Goal: Task Accomplishment & Management: Complete application form

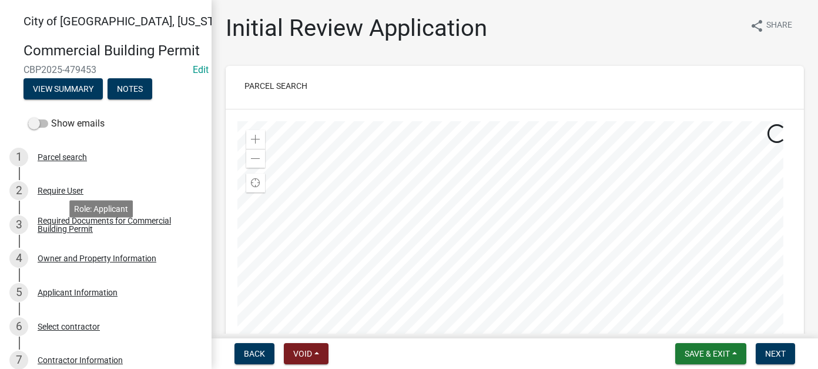
scroll to position [310, 0]
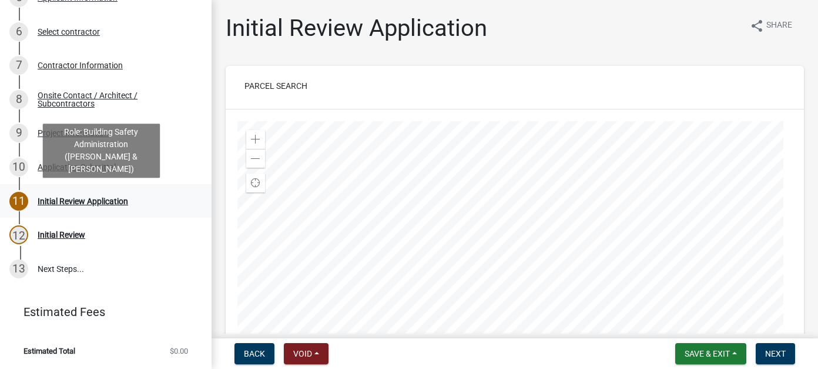
click at [62, 212] on link "11 Initial Review Application" at bounding box center [106, 201] width 212 height 34
click at [99, 207] on div "11 Initial Review Application" at bounding box center [100, 201] width 183 height 19
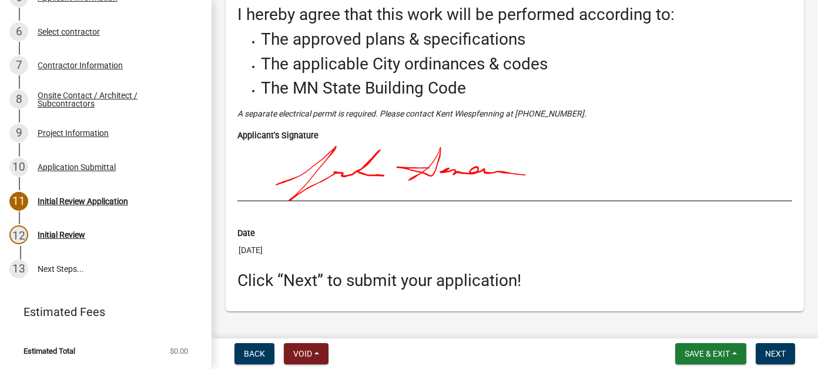
scroll to position [4828, 0]
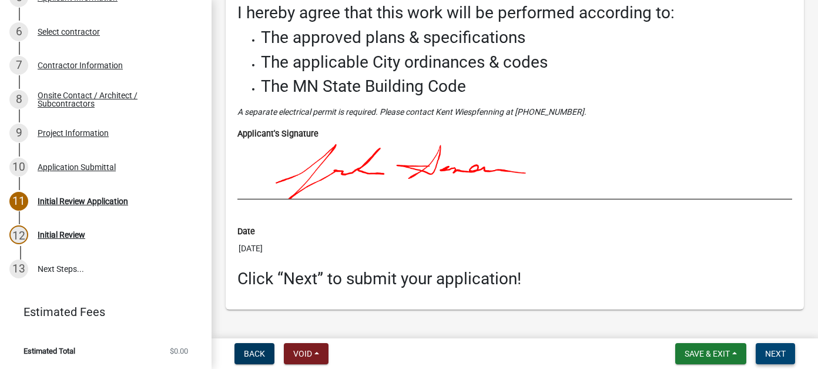
click at [477, 346] on button "Next" at bounding box center [775, 353] width 39 height 21
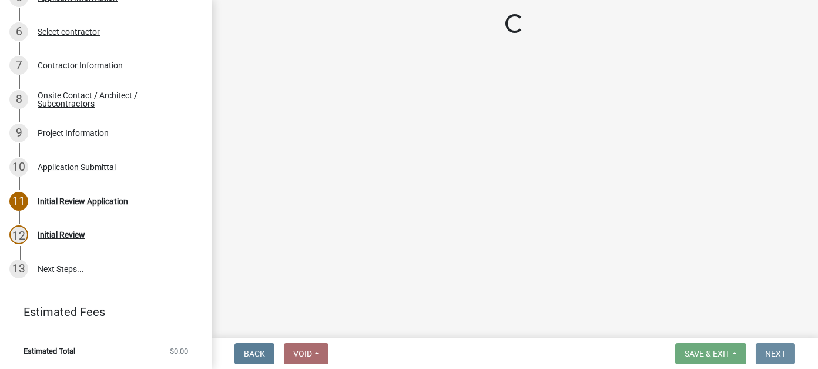
scroll to position [0, 0]
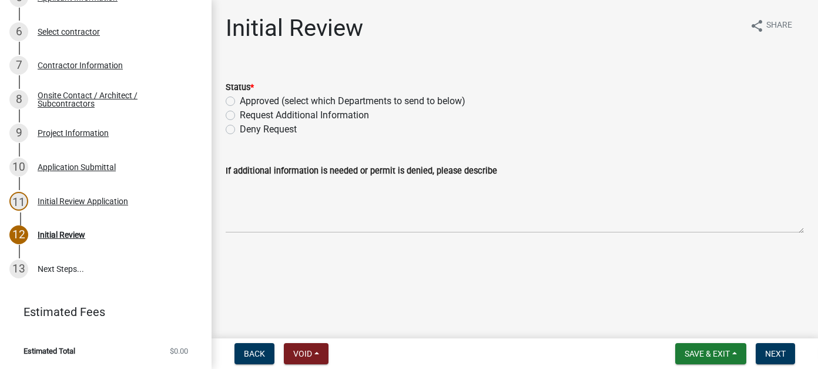
click at [233, 355] on form "Back Void Withdraw Lock Expire Void" at bounding box center [281, 353] width 103 height 21
click at [238, 355] on button "Back" at bounding box center [255, 353] width 40 height 21
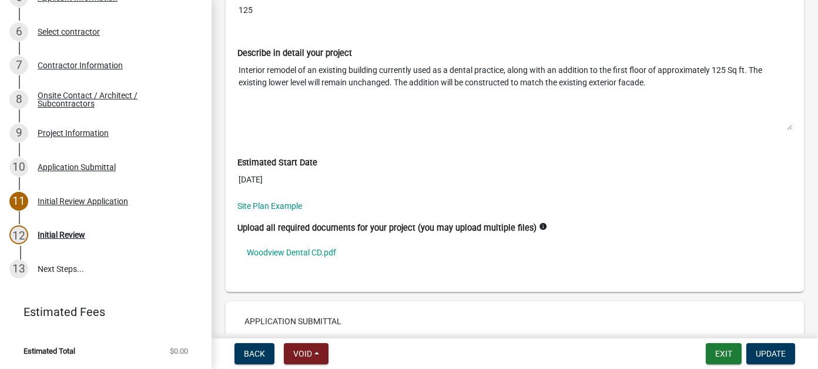
scroll to position [4526, 0]
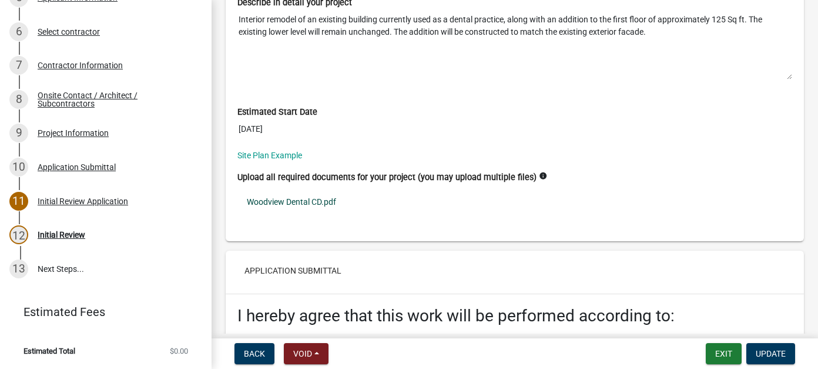
click at [317, 188] on link "Woodview Dental CD.pdf" at bounding box center [514, 201] width 555 height 27
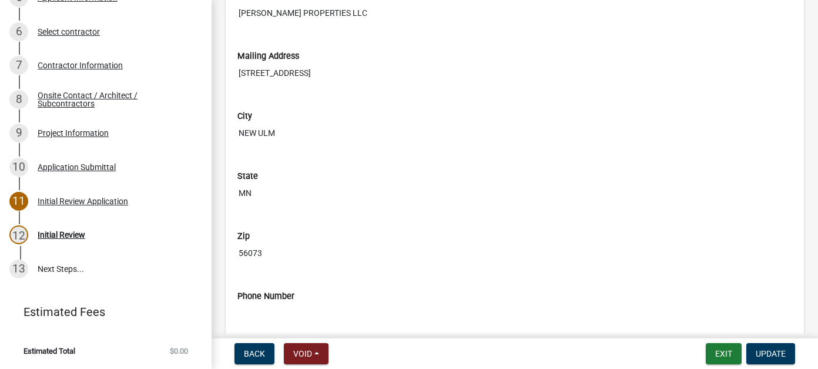
scroll to position [999, 0]
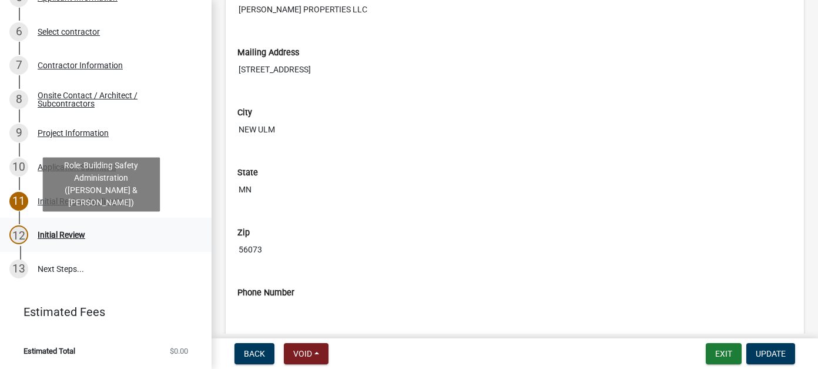
click at [89, 221] on link "12 Initial Review" at bounding box center [106, 234] width 212 height 34
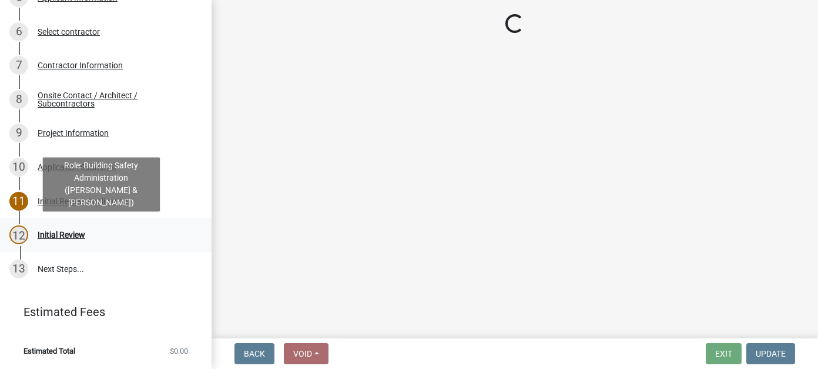
scroll to position [0, 0]
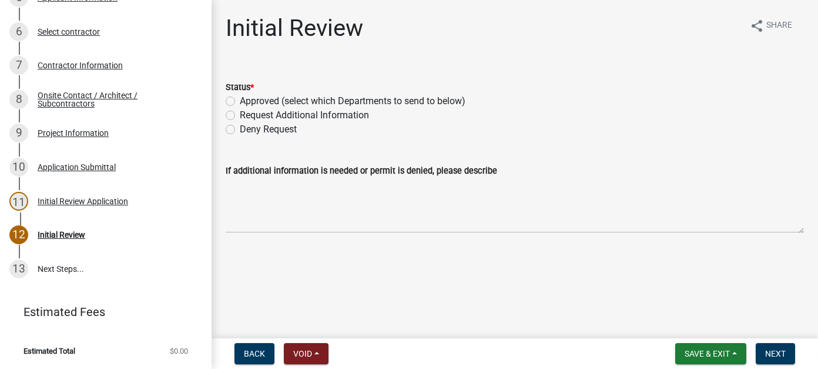
click at [243, 96] on label "Approved (select which Departments to send to below)" at bounding box center [353, 101] width 226 height 14
click at [243, 96] on input "Approved (select which Departments to send to below)" at bounding box center [244, 98] width 8 height 8
radio input "true"
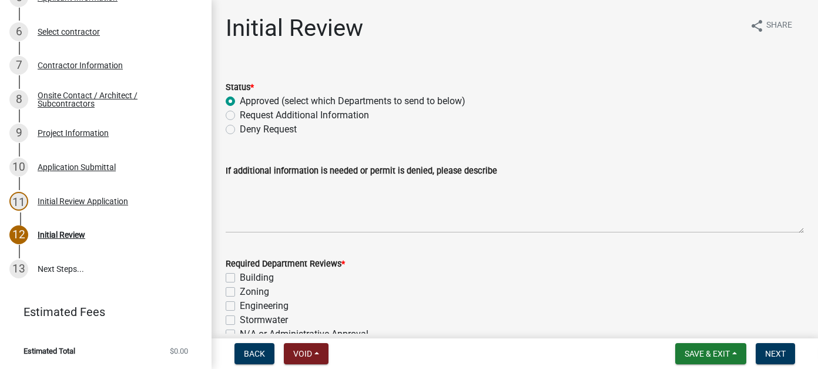
click at [240, 277] on label "Building" at bounding box center [257, 277] width 34 height 14
click at [240, 277] on input "Building" at bounding box center [244, 274] width 8 height 8
checkbox input "true"
checkbox input "false"
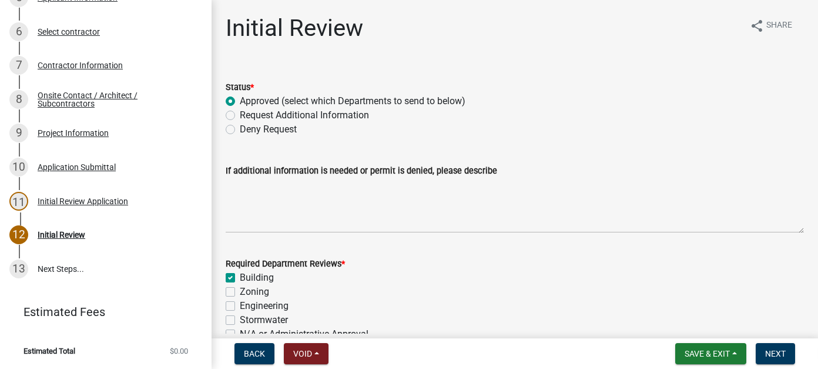
checkbox input "false"
click at [240, 306] on label "Engineering" at bounding box center [264, 306] width 49 height 14
click at [240, 306] on input "Engineering" at bounding box center [244, 303] width 8 height 8
checkbox input "true"
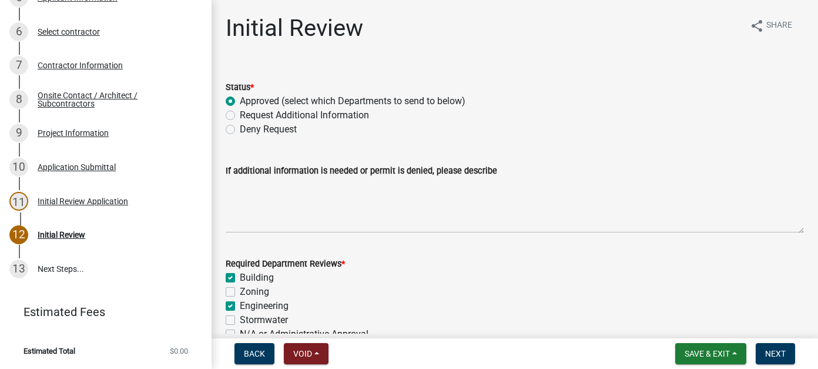
checkbox input "true"
checkbox input "false"
checkbox input "true"
checkbox input "false"
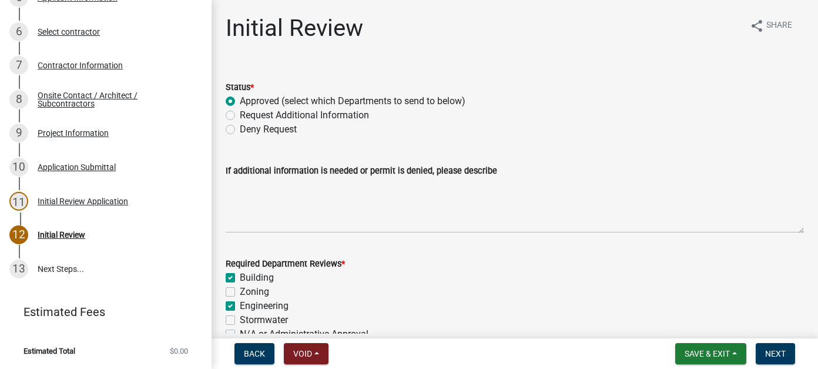
scroll to position [59, 0]
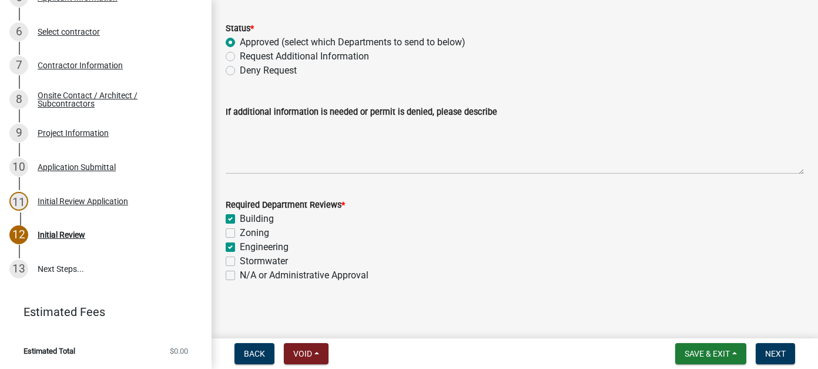
click at [240, 247] on label "Engineering" at bounding box center [264, 247] width 49 height 14
click at [240, 247] on input "Engineering" at bounding box center [244, 244] width 8 height 8
checkbox input "false"
checkbox input "true"
checkbox input "false"
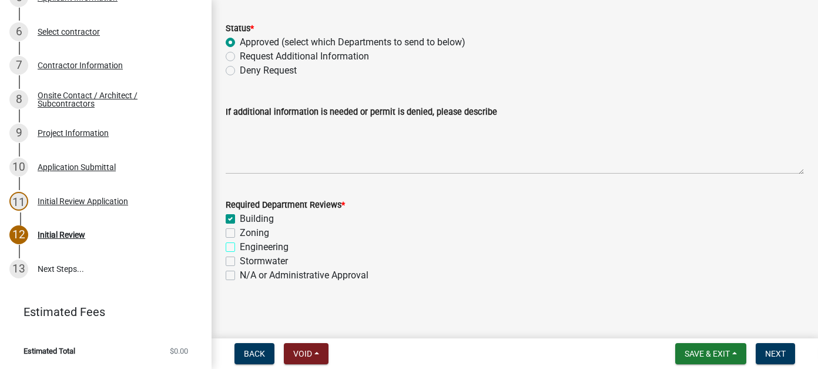
checkbox input "false"
click at [240, 247] on label "Engineering" at bounding box center [264, 247] width 49 height 14
click at [240, 247] on input "Engineering" at bounding box center [244, 244] width 8 height 8
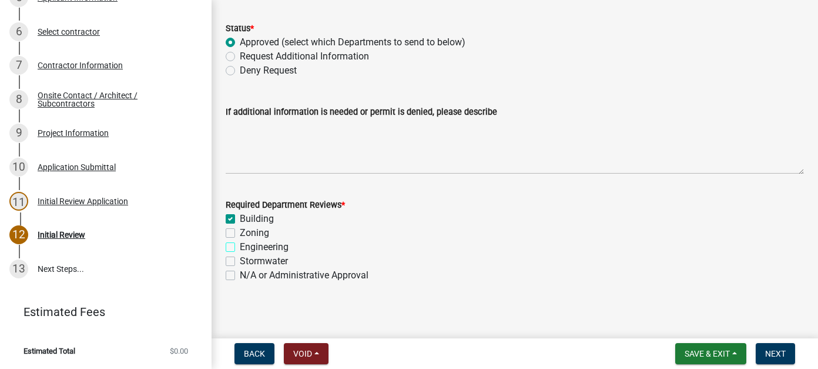
checkbox input "true"
checkbox input "false"
checkbox input "true"
checkbox input "false"
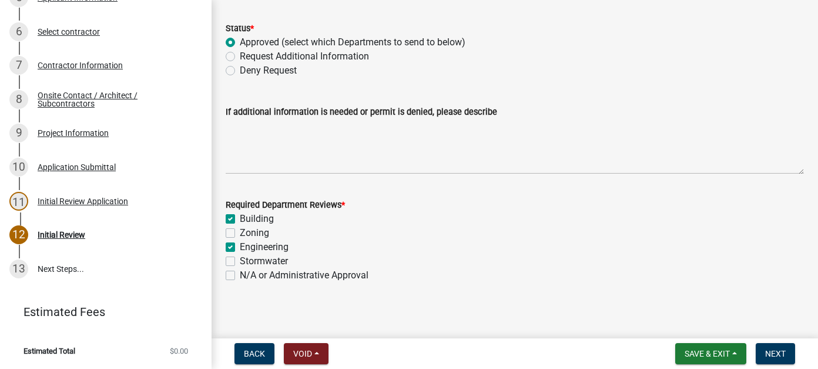
checkbox input "false"
click at [477, 359] on button "Next" at bounding box center [775, 353] width 39 height 21
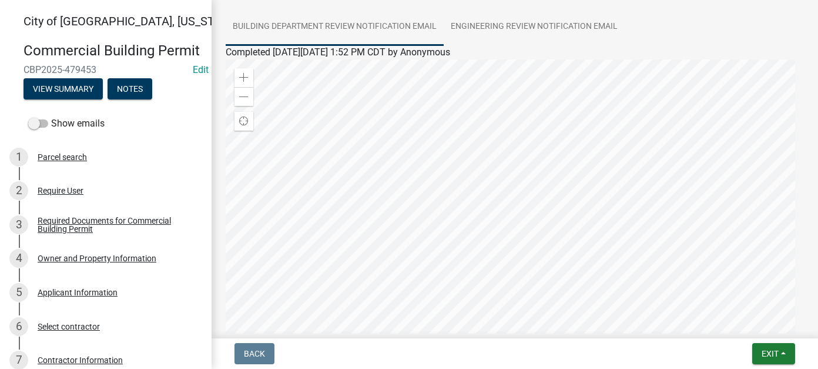
scroll to position [338, 0]
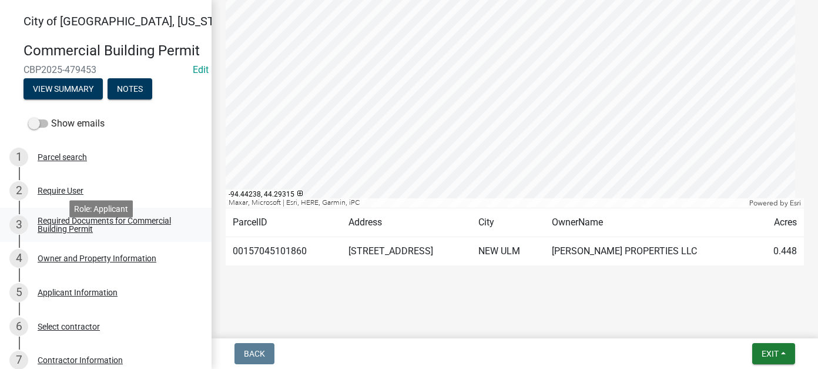
click at [65, 233] on div "Required Documents for Commercial Building Permit" at bounding box center [115, 224] width 155 height 16
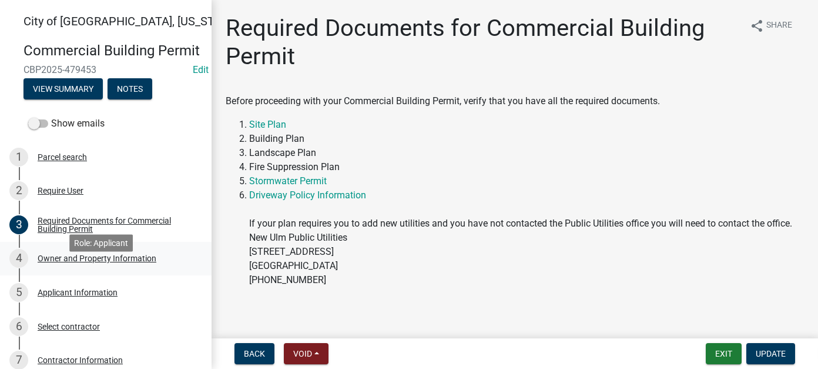
click at [64, 262] on div "Owner and Property Information" at bounding box center [97, 258] width 119 height 8
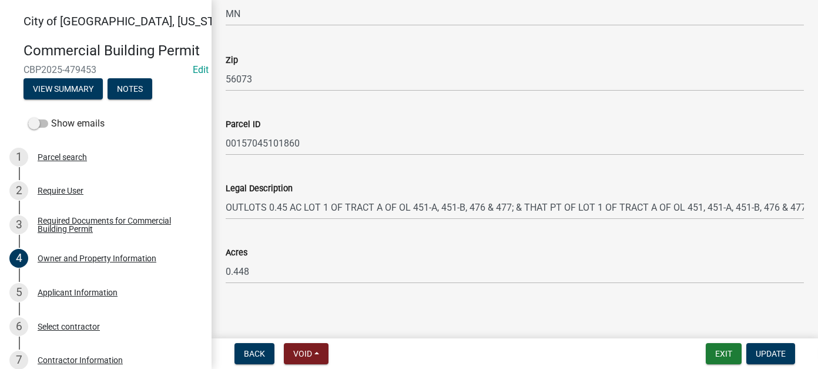
scroll to position [863, 0]
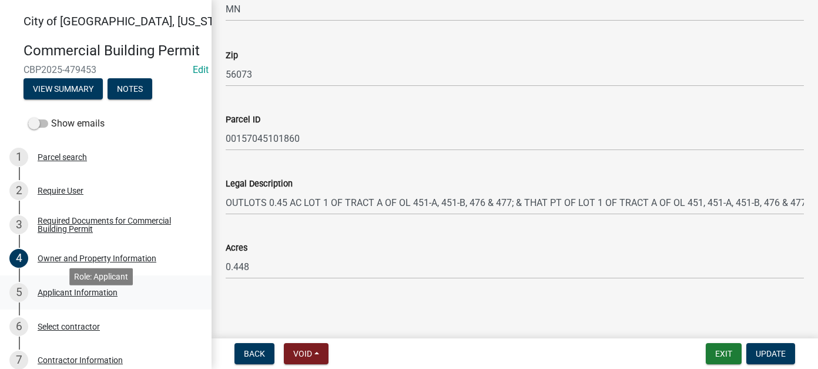
click at [91, 296] on div "Applicant Information" at bounding box center [78, 292] width 80 height 8
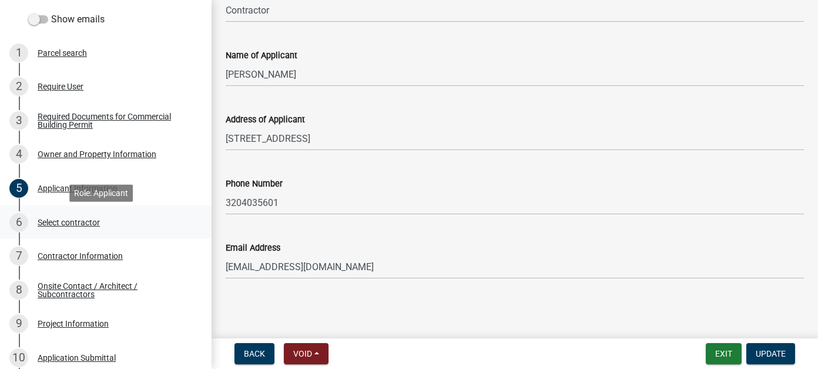
scroll to position [118, 0]
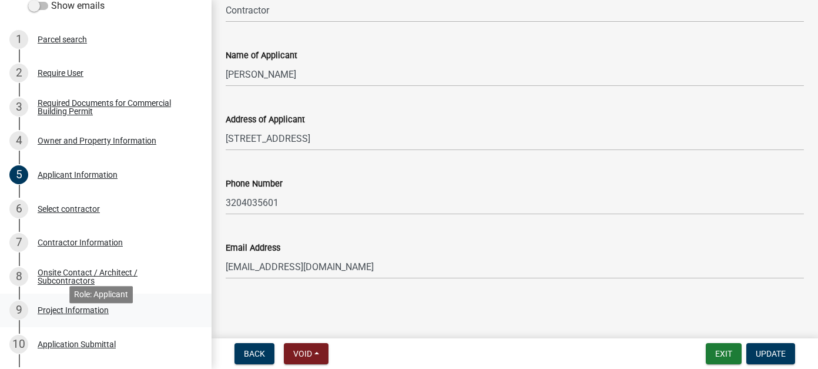
click at [85, 319] on div "9 Project Information" at bounding box center [100, 309] width 183 height 19
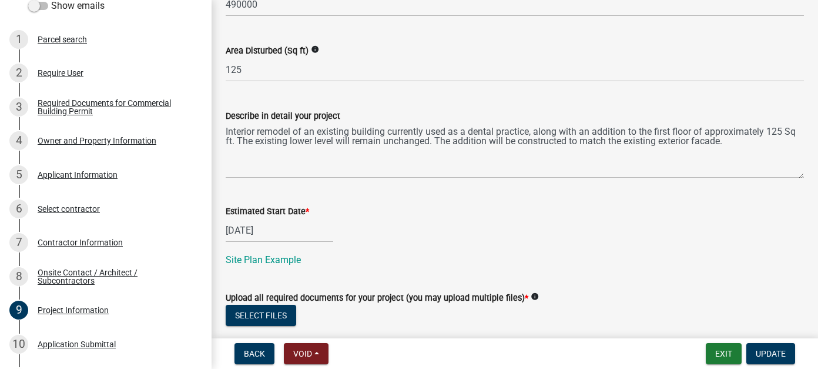
scroll to position [611, 0]
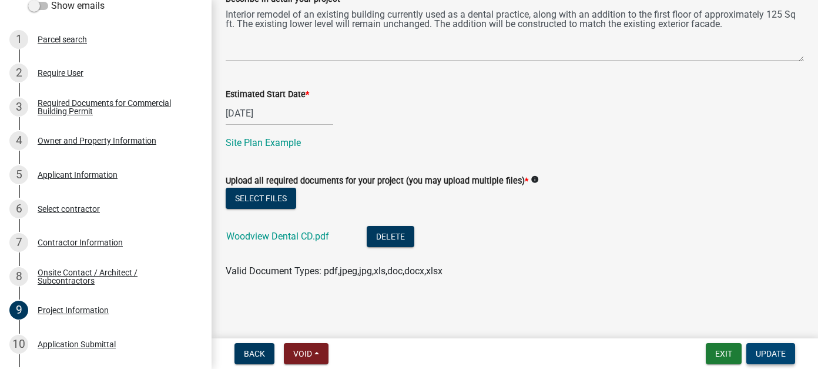
drag, startPoint x: 783, startPoint y: 356, endPoint x: 762, endPoint y: 347, distance: 22.4
click at [477, 356] on span "Update" at bounding box center [771, 353] width 30 height 9
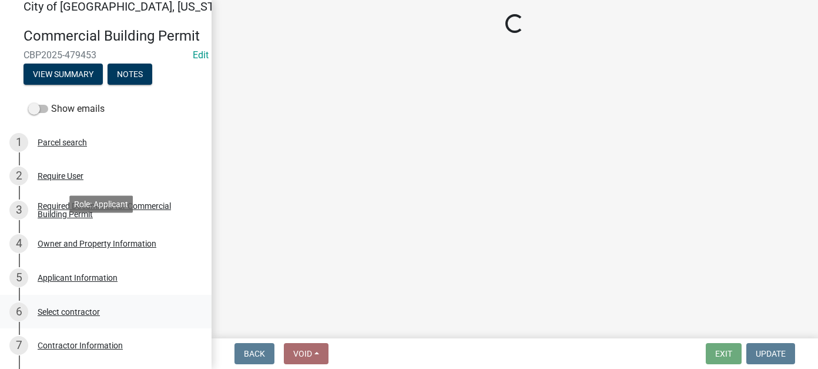
scroll to position [0, 0]
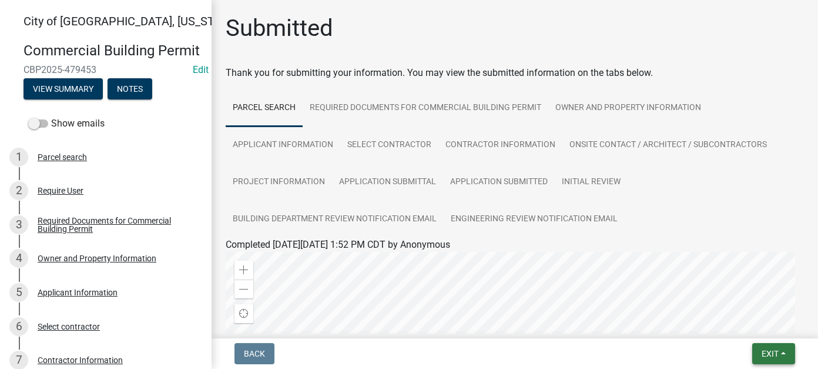
click at [477, 349] on span "Exit" at bounding box center [770, 353] width 17 height 9
click at [477, 327] on button "Save & Exit" at bounding box center [748, 323] width 94 height 28
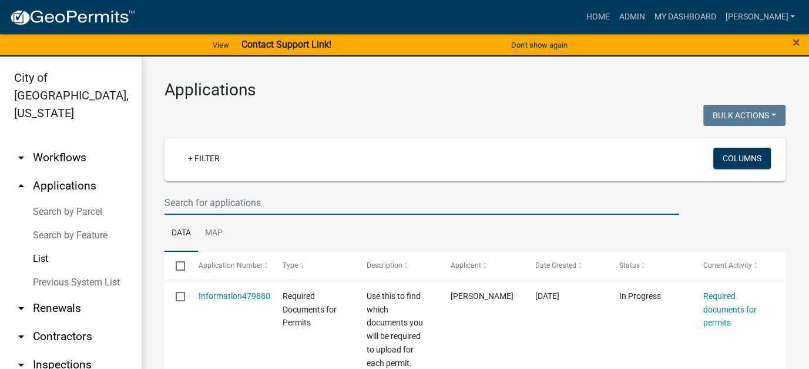
click at [206, 202] on input "text" at bounding box center [422, 202] width 515 height 24
type input "mcdermott"
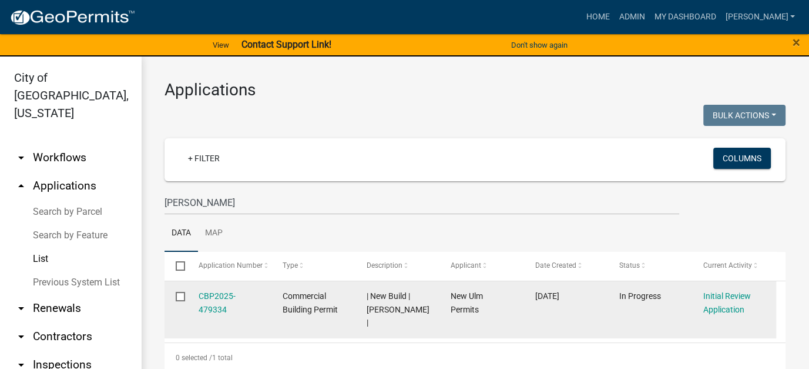
click at [202, 303] on div "CBP2025-479334" at bounding box center [230, 302] width 62 height 27
click at [206, 304] on link "CBP2025-479334" at bounding box center [217, 302] width 37 height 23
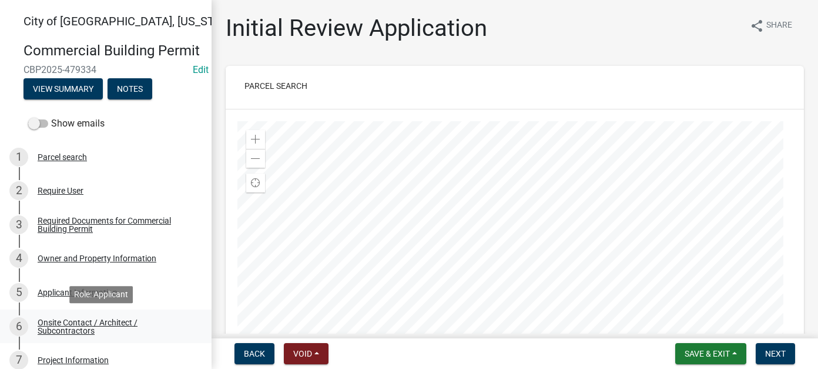
scroll to position [176, 0]
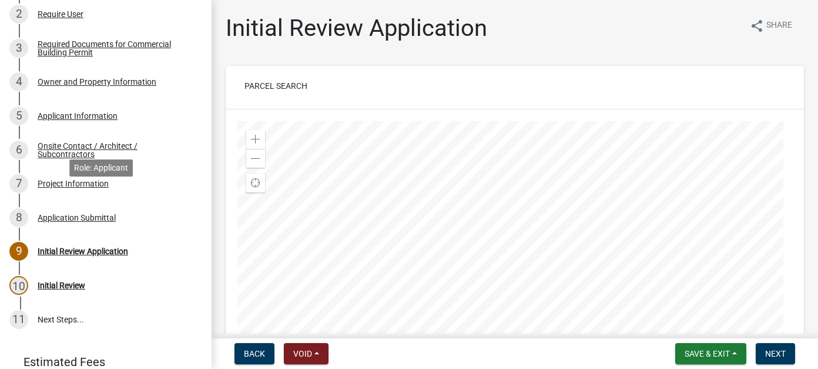
click at [93, 193] on div "7 Project Information" at bounding box center [100, 183] width 183 height 19
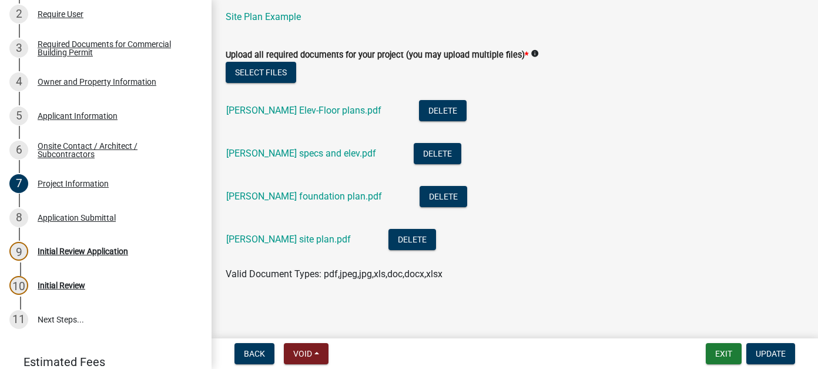
scroll to position [740, 0]
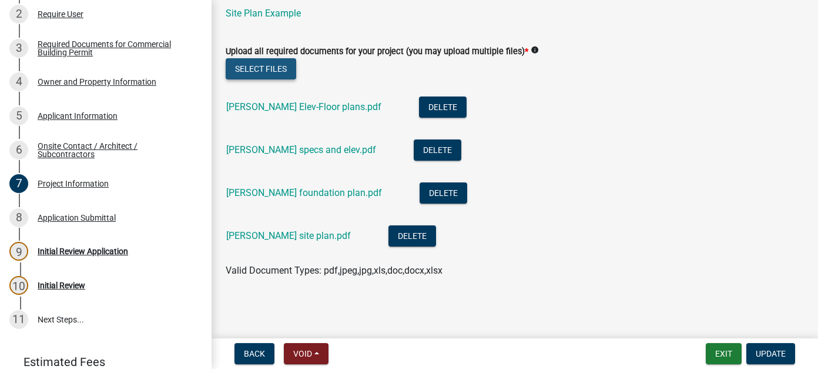
click at [275, 70] on button "Select files" at bounding box center [261, 68] width 71 height 21
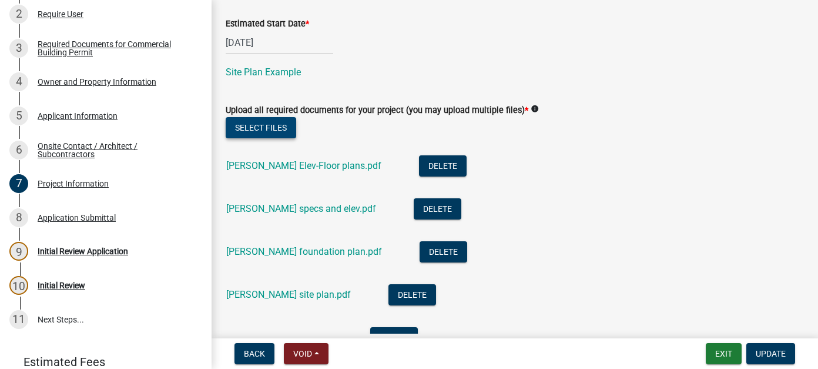
scroll to position [826, 0]
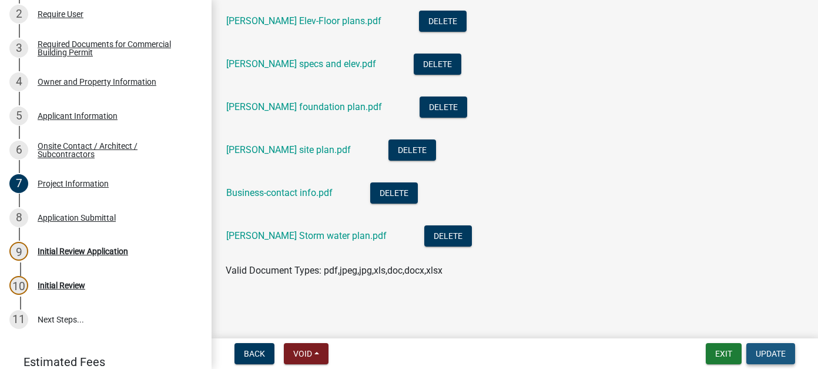
click at [477, 349] on span "Update" at bounding box center [771, 353] width 30 height 9
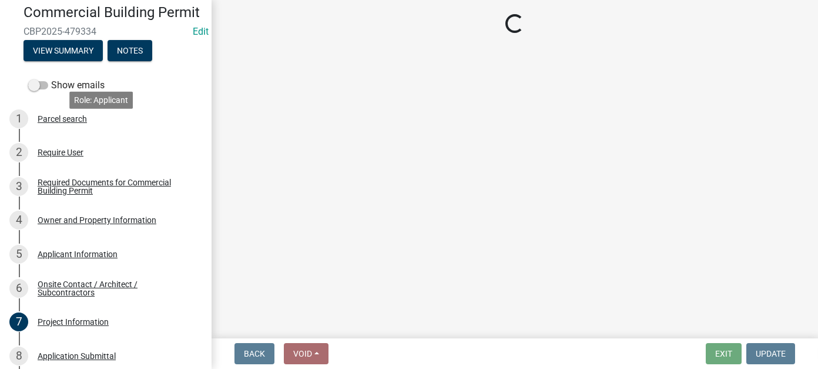
scroll to position [0, 0]
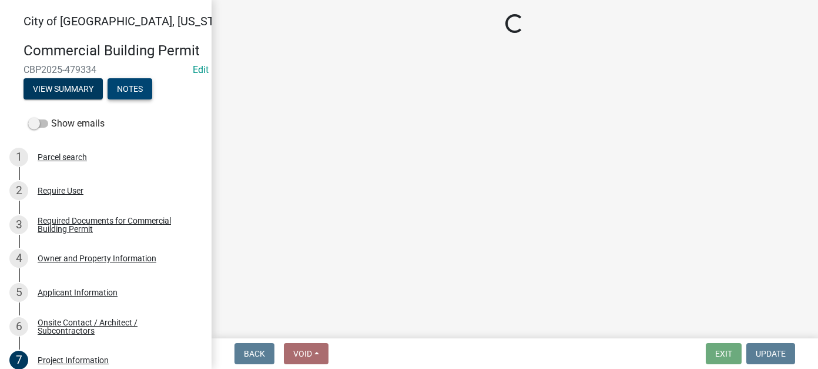
click at [120, 99] on button "Notes" at bounding box center [130, 88] width 45 height 21
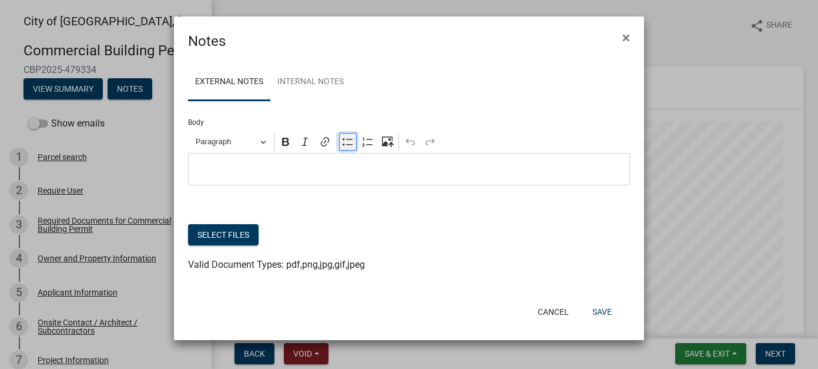
click at [348, 144] on icon "Editor toolbar" at bounding box center [348, 142] width 12 height 12
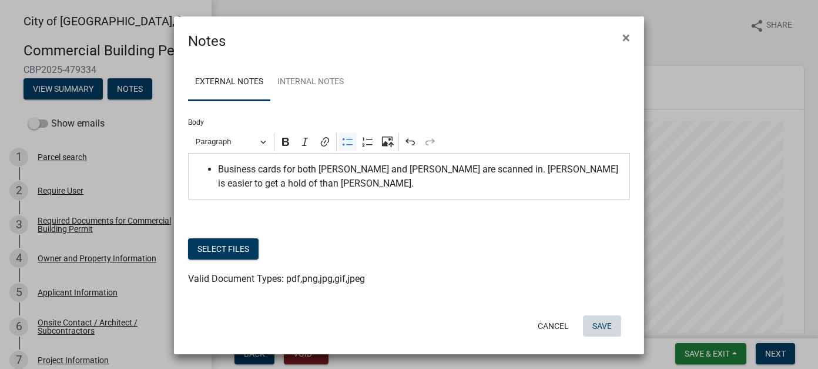
click at [477, 326] on button "Save" at bounding box center [602, 325] width 38 height 21
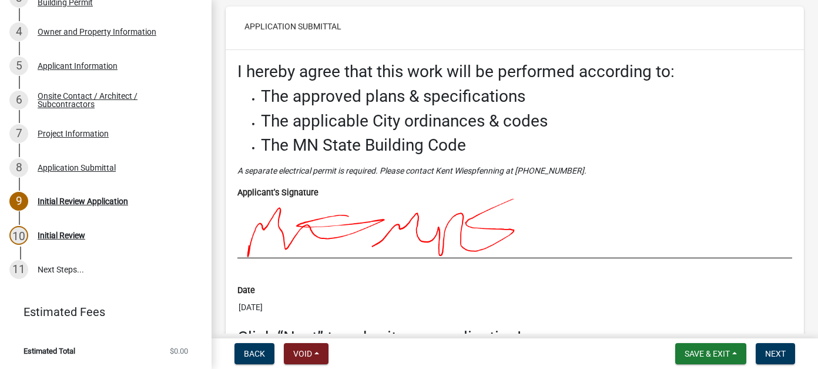
scroll to position [4202, 0]
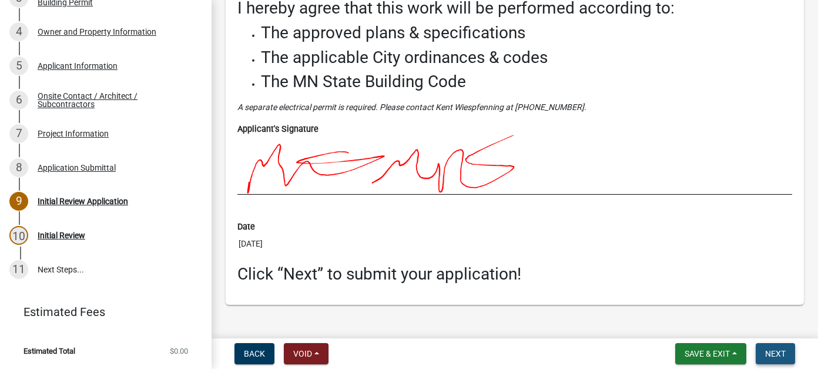
click at [477, 349] on span "Next" at bounding box center [775, 353] width 21 height 9
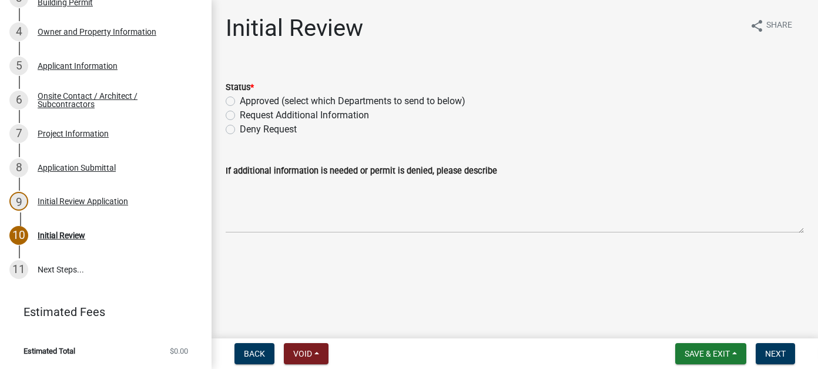
click at [240, 101] on label "Approved (select which Departments to send to below)" at bounding box center [353, 101] width 226 height 14
click at [240, 101] on input "Approved (select which Departments to send to below)" at bounding box center [244, 98] width 8 height 8
radio input "true"
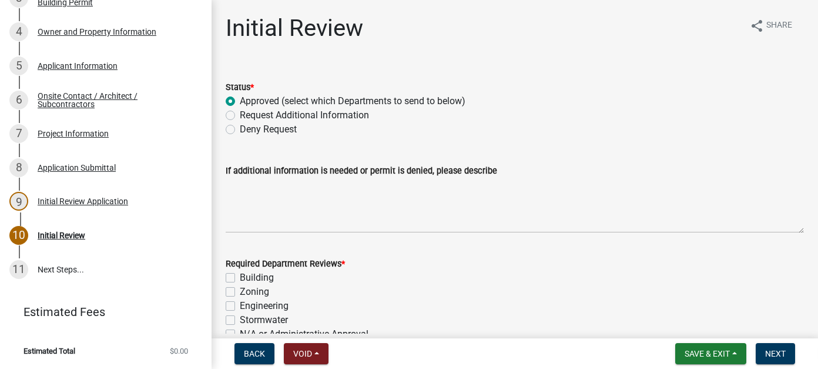
click at [240, 274] on label "Building" at bounding box center [257, 277] width 34 height 14
click at [240, 274] on input "Building" at bounding box center [244, 274] width 8 height 8
checkbox input "true"
checkbox input "false"
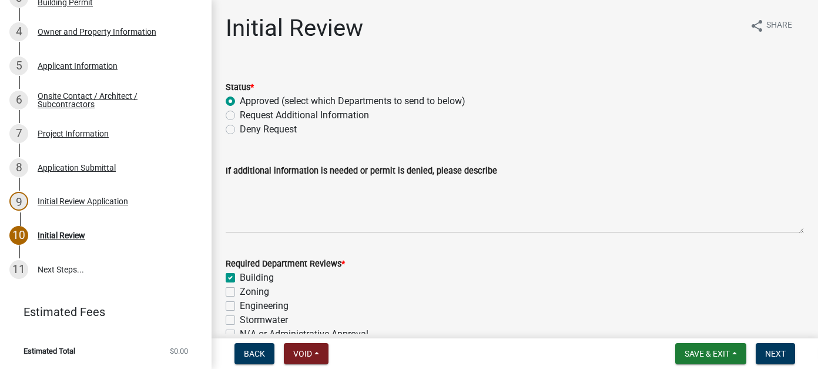
checkbox input "false"
click at [240, 294] on label "Zoning" at bounding box center [254, 291] width 29 height 14
click at [240, 292] on input "Zoning" at bounding box center [244, 288] width 8 height 8
checkbox input "true"
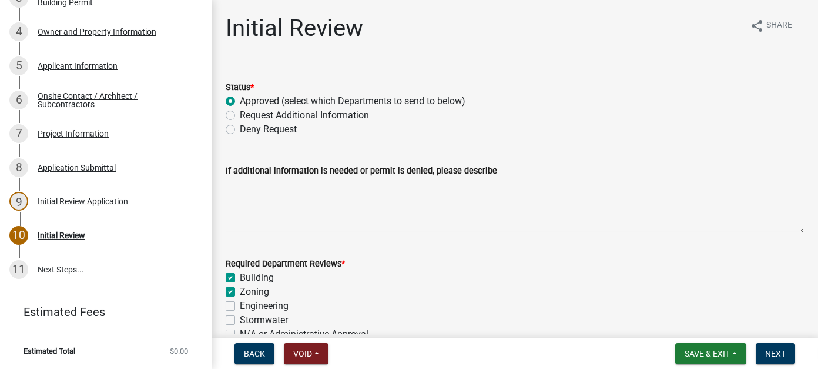
checkbox input "true"
checkbox input "false"
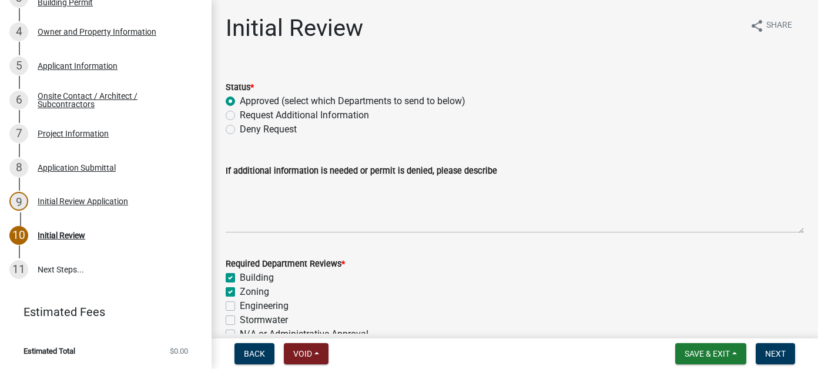
click at [240, 306] on label "Engineering" at bounding box center [264, 306] width 49 height 14
click at [240, 306] on input "Engineering" at bounding box center [244, 303] width 8 height 8
checkbox input "true"
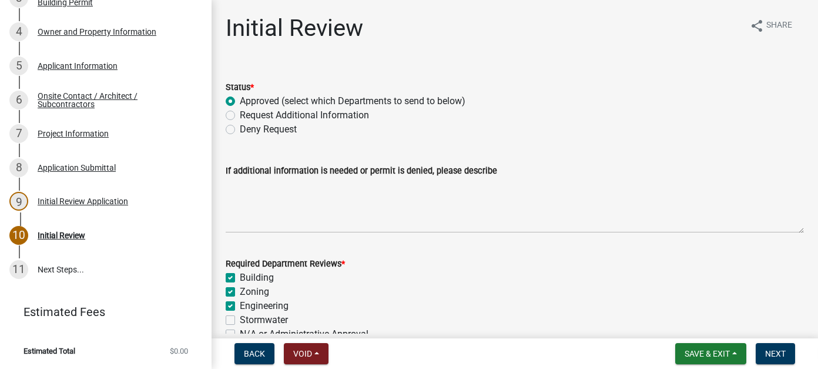
checkbox input "true"
checkbox input "false"
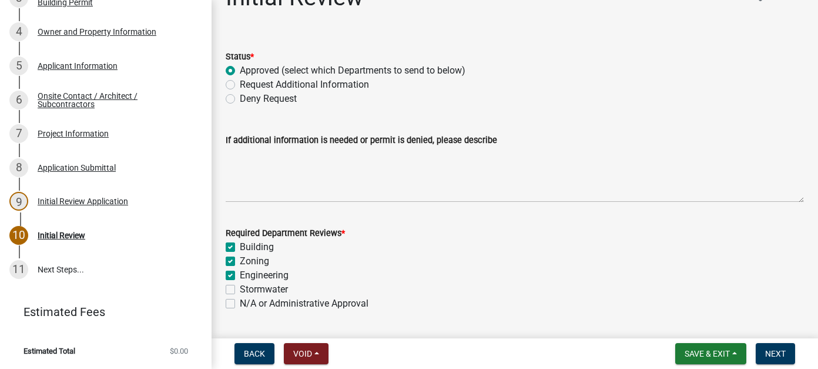
scroll to position [59, 0]
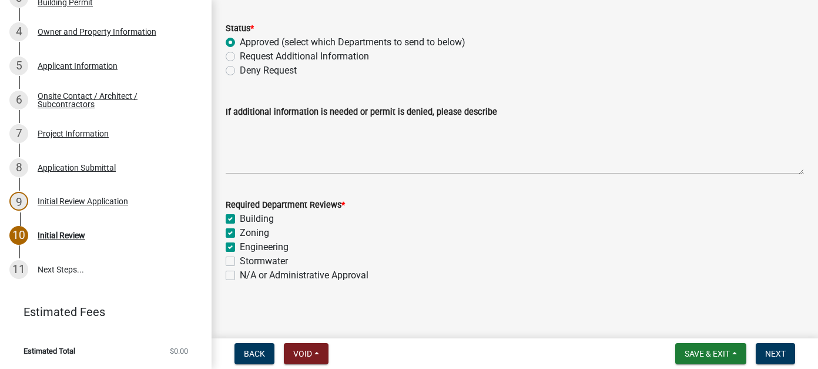
click at [240, 261] on label "Stormwater" at bounding box center [264, 261] width 48 height 14
click at [240, 261] on input "Stormwater" at bounding box center [244, 258] width 8 height 8
checkbox input "true"
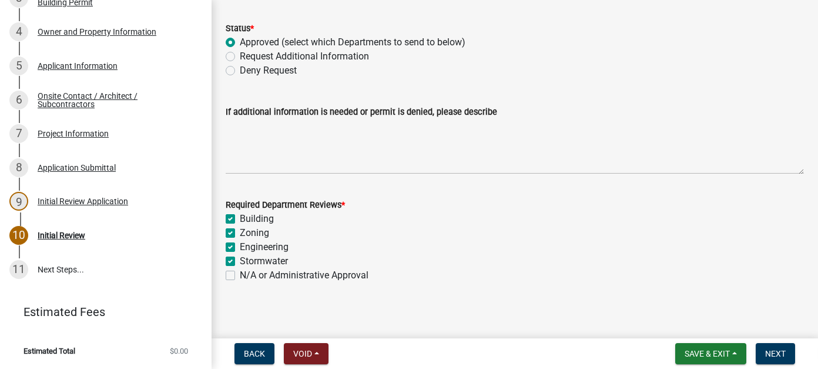
checkbox input "true"
checkbox input "false"
click at [477, 349] on span "Next" at bounding box center [775, 353] width 21 height 9
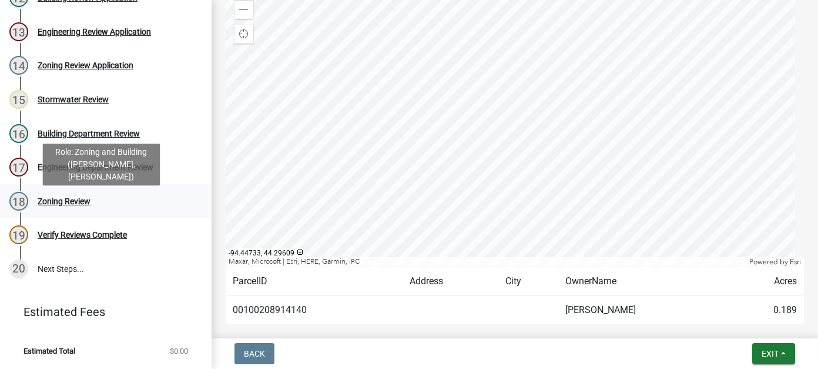
scroll to position [430, 0]
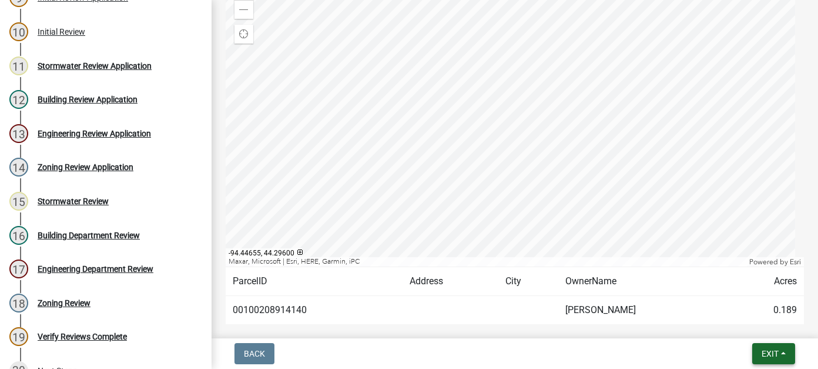
click at [477, 350] on button "Exit" at bounding box center [773, 353] width 43 height 21
click at [404, 303] on td at bounding box center [451, 310] width 96 height 29
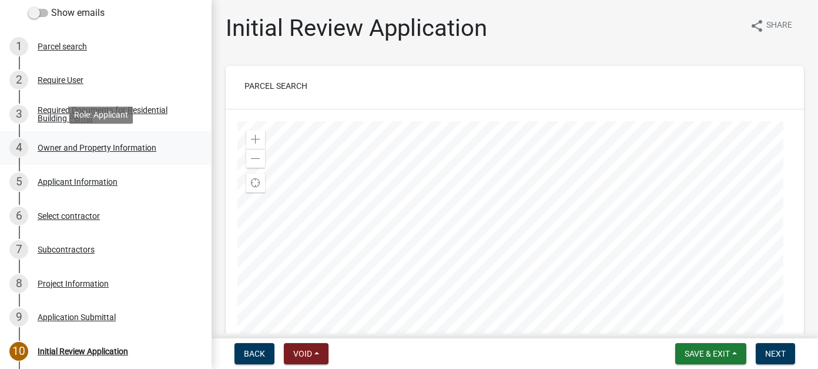
scroll to position [260, 0]
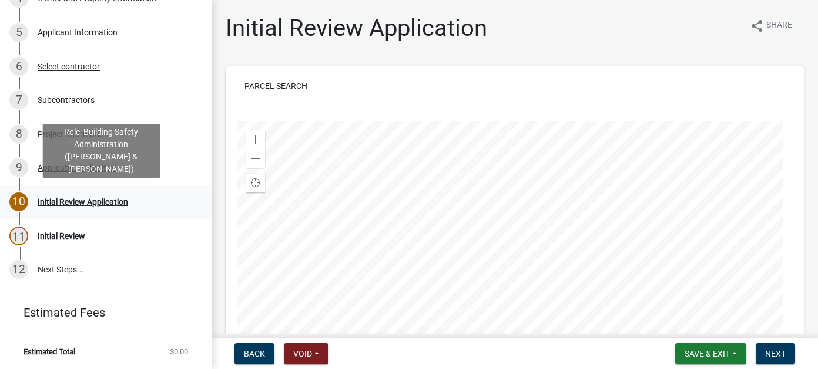
click at [85, 204] on div "Initial Review Application" at bounding box center [83, 201] width 91 height 8
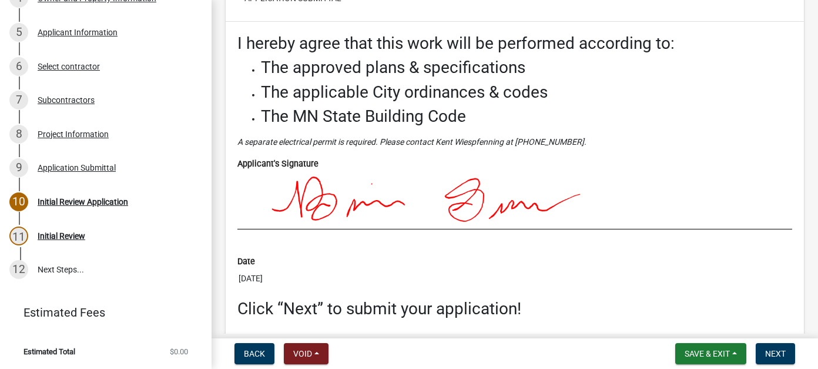
scroll to position [3740, 0]
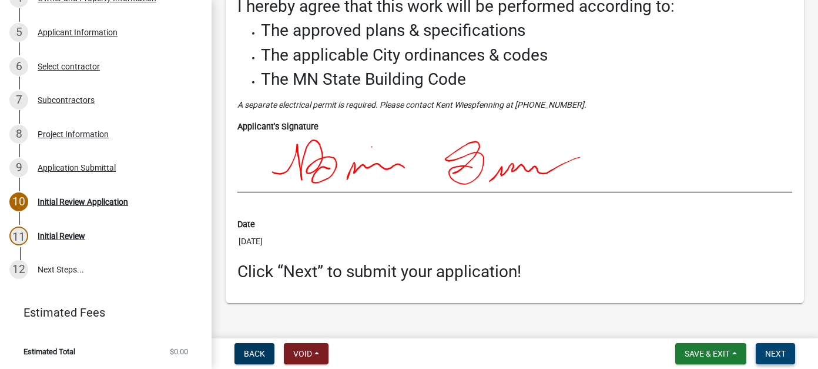
click at [782, 349] on span "Next" at bounding box center [775, 353] width 21 height 9
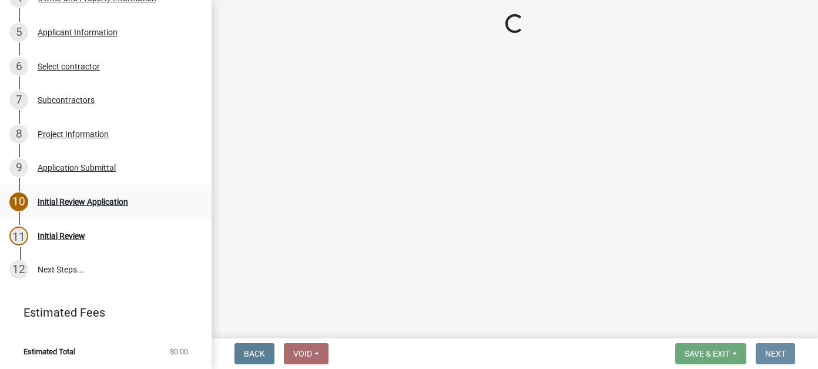
scroll to position [0, 0]
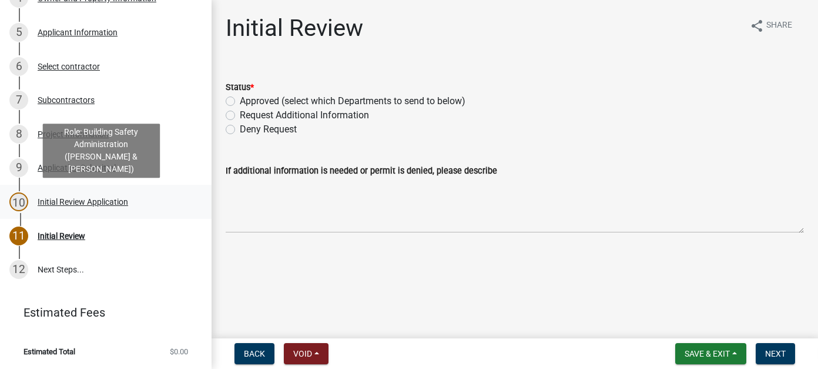
click at [125, 194] on div "10 Initial Review Application" at bounding box center [100, 201] width 183 height 19
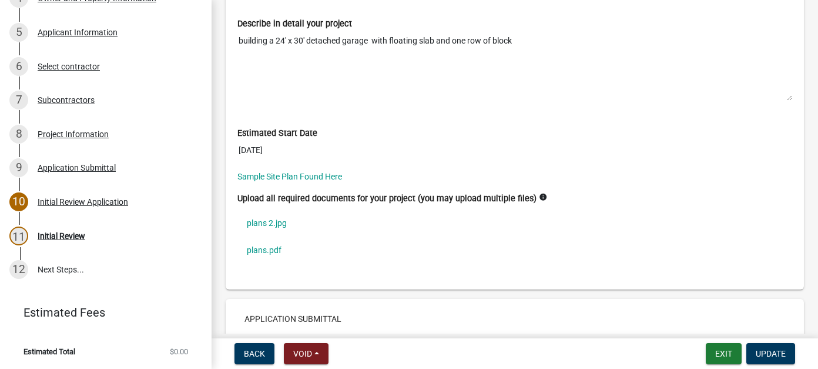
scroll to position [3446, 0]
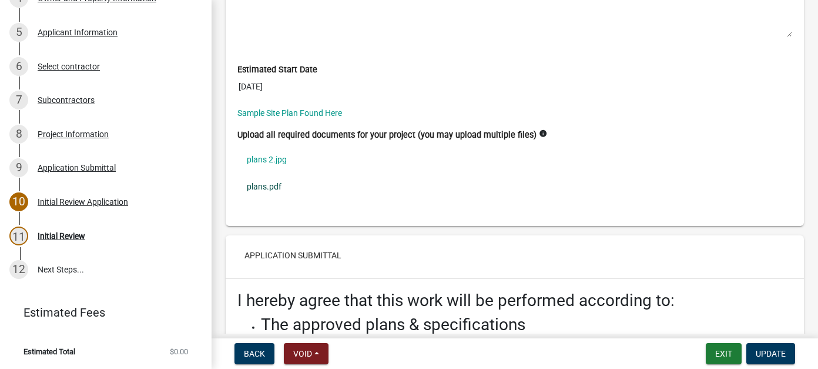
click at [253, 173] on link "plans.pdf" at bounding box center [514, 186] width 555 height 27
click at [270, 146] on link "plans 2.jpg" at bounding box center [514, 159] width 555 height 27
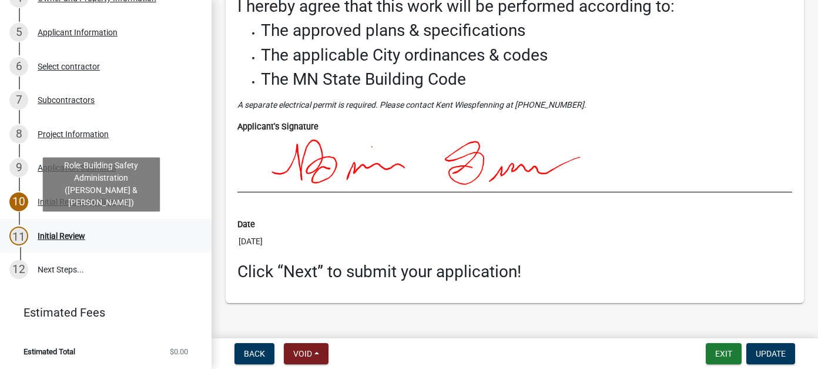
click at [49, 236] on div "Initial Review" at bounding box center [62, 236] width 48 height 8
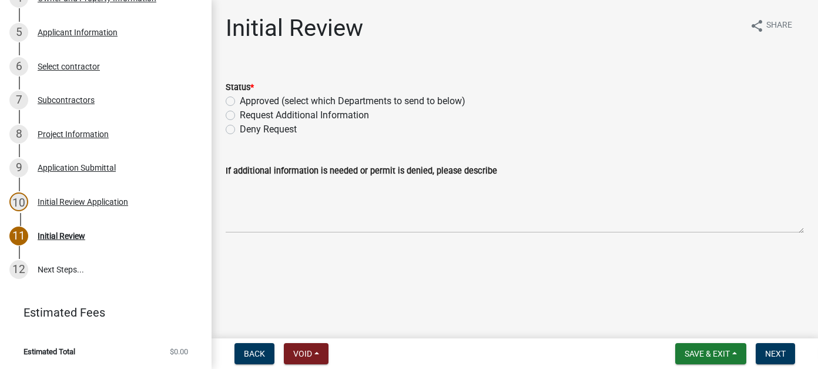
click at [240, 119] on label "Request Additional Information" at bounding box center [304, 115] width 129 height 14
click at [240, 116] on input "Request Additional Information" at bounding box center [244, 112] width 8 height 8
radio input "true"
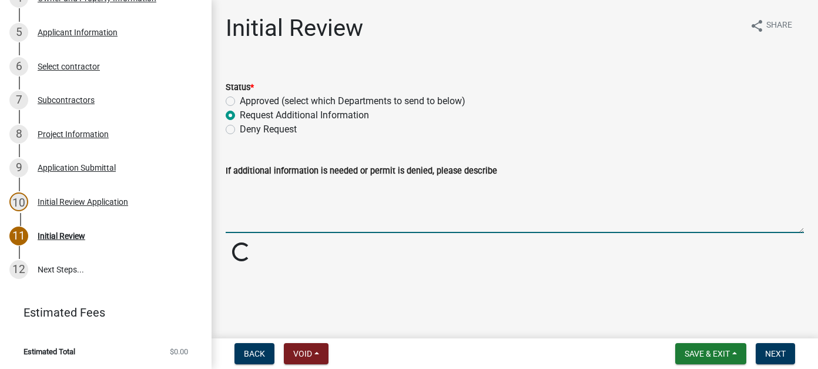
click at [254, 201] on textarea "If additional information is needed or permit is denied, please describe" at bounding box center [515, 204] width 578 height 55
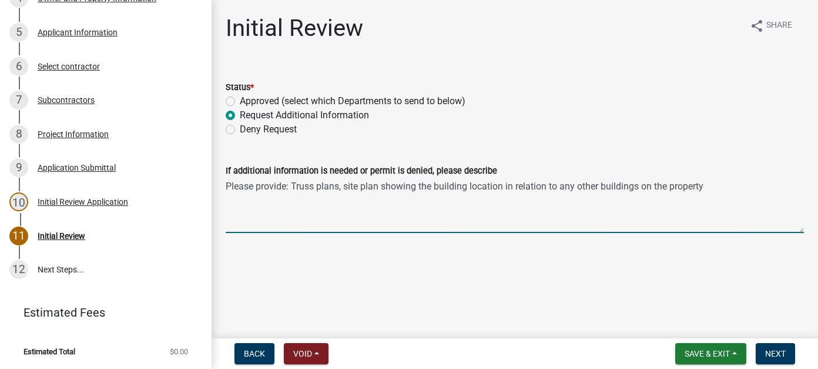
click at [561, 187] on textarea "Please provide: Truss plans, site plan showing the building location in relatio…" at bounding box center [515, 204] width 578 height 55
click at [787, 187] on textarea "Please provide: Truss plans, site plan showing the building location in relatio…" at bounding box center [515, 204] width 578 height 55
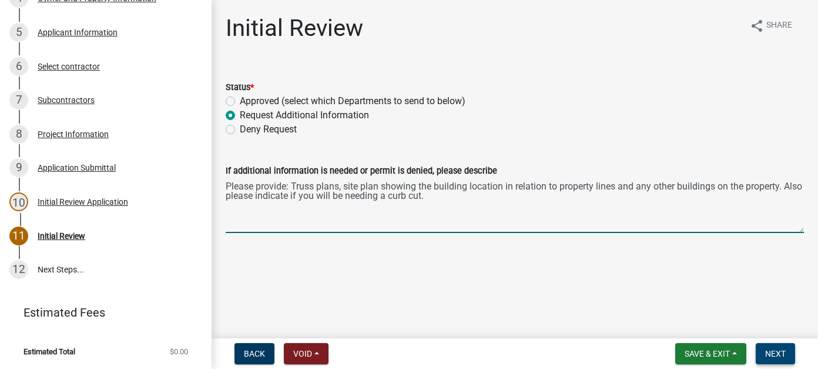
type textarea "Please provide: Truss plans, site plan showing the building location in relatio…"
click at [777, 352] on span "Next" at bounding box center [775, 353] width 21 height 9
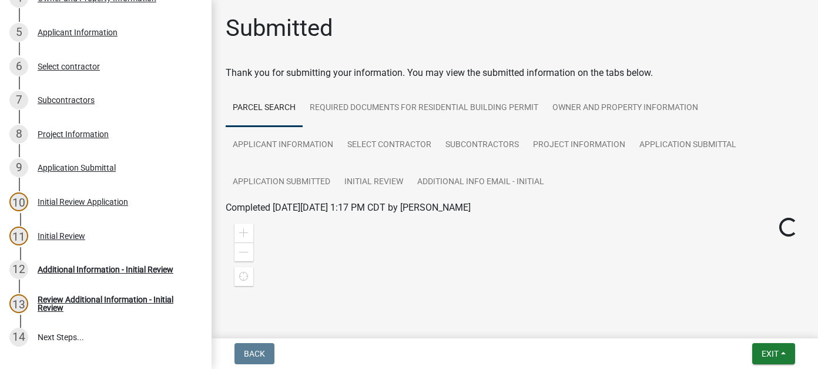
scroll to position [327, 0]
